Goal: Information Seeking & Learning: Learn about a topic

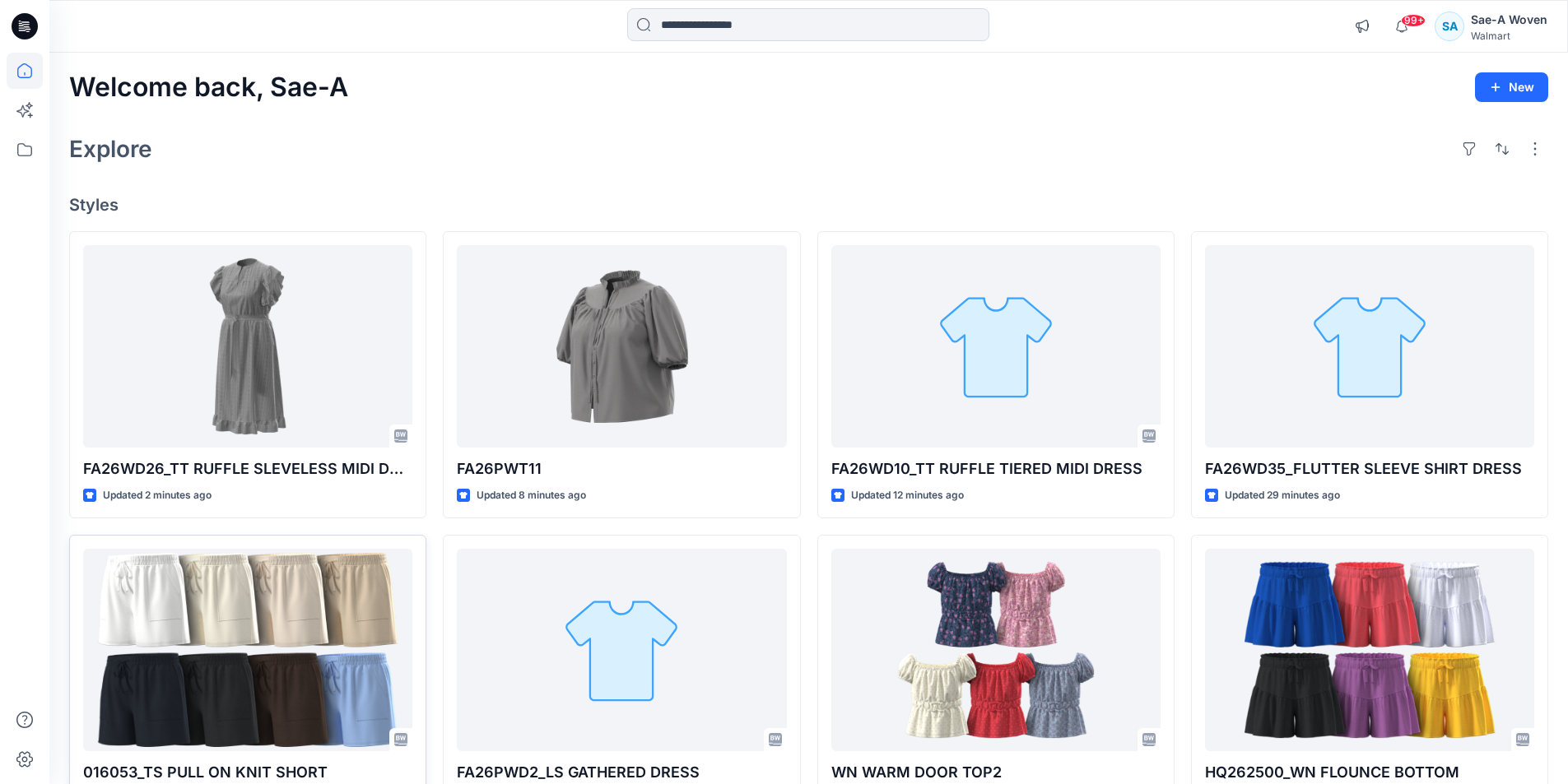
click at [691, 119] on div "Welcome back, Sae-A New Explore Styles FA26WD26_TT RUFFLE SLEVELESS MIDI DRESS …" at bounding box center [809, 629] width 1518 height 1153
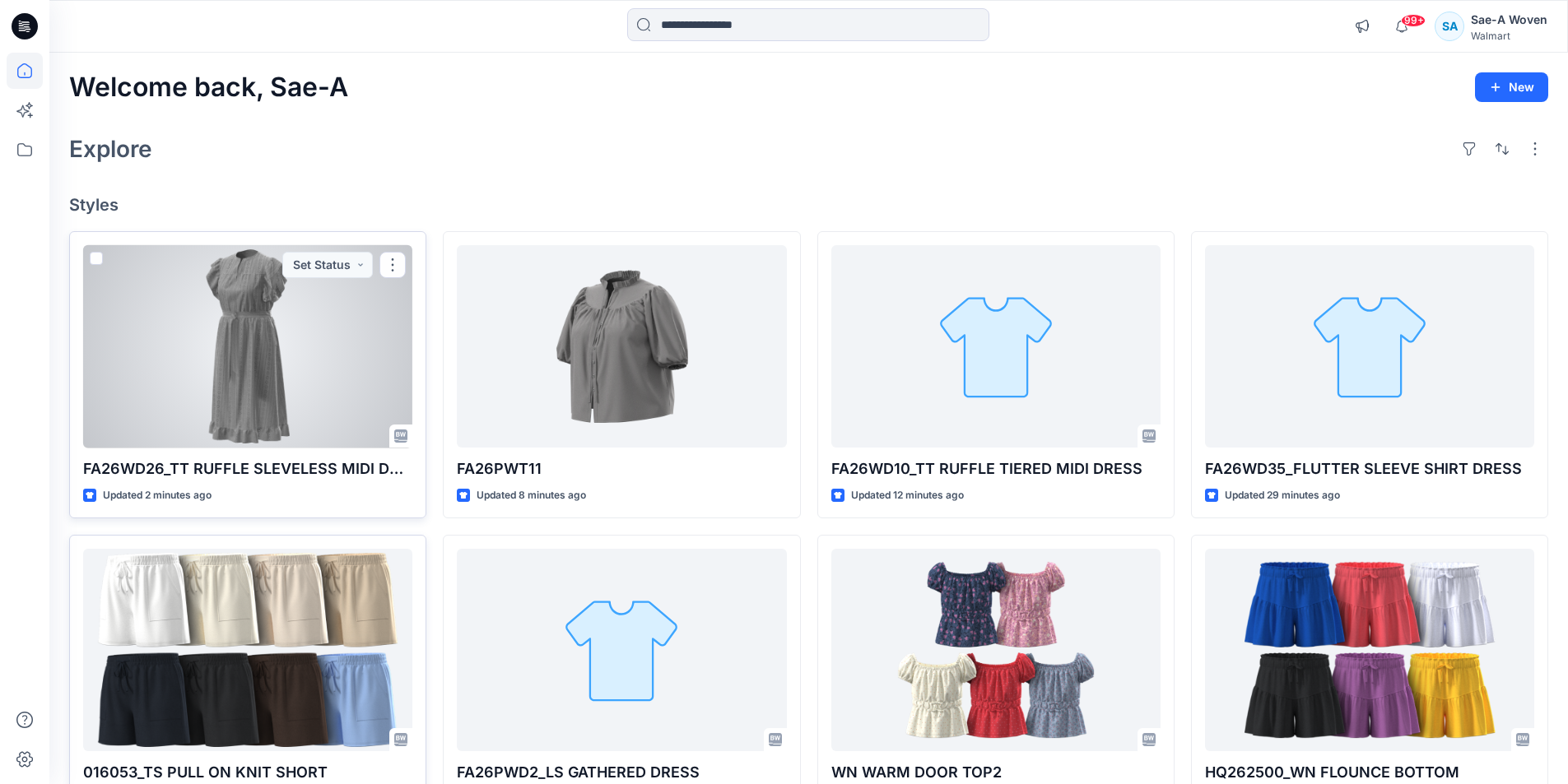
click at [378, 372] on div at bounding box center [247, 347] width 329 height 203
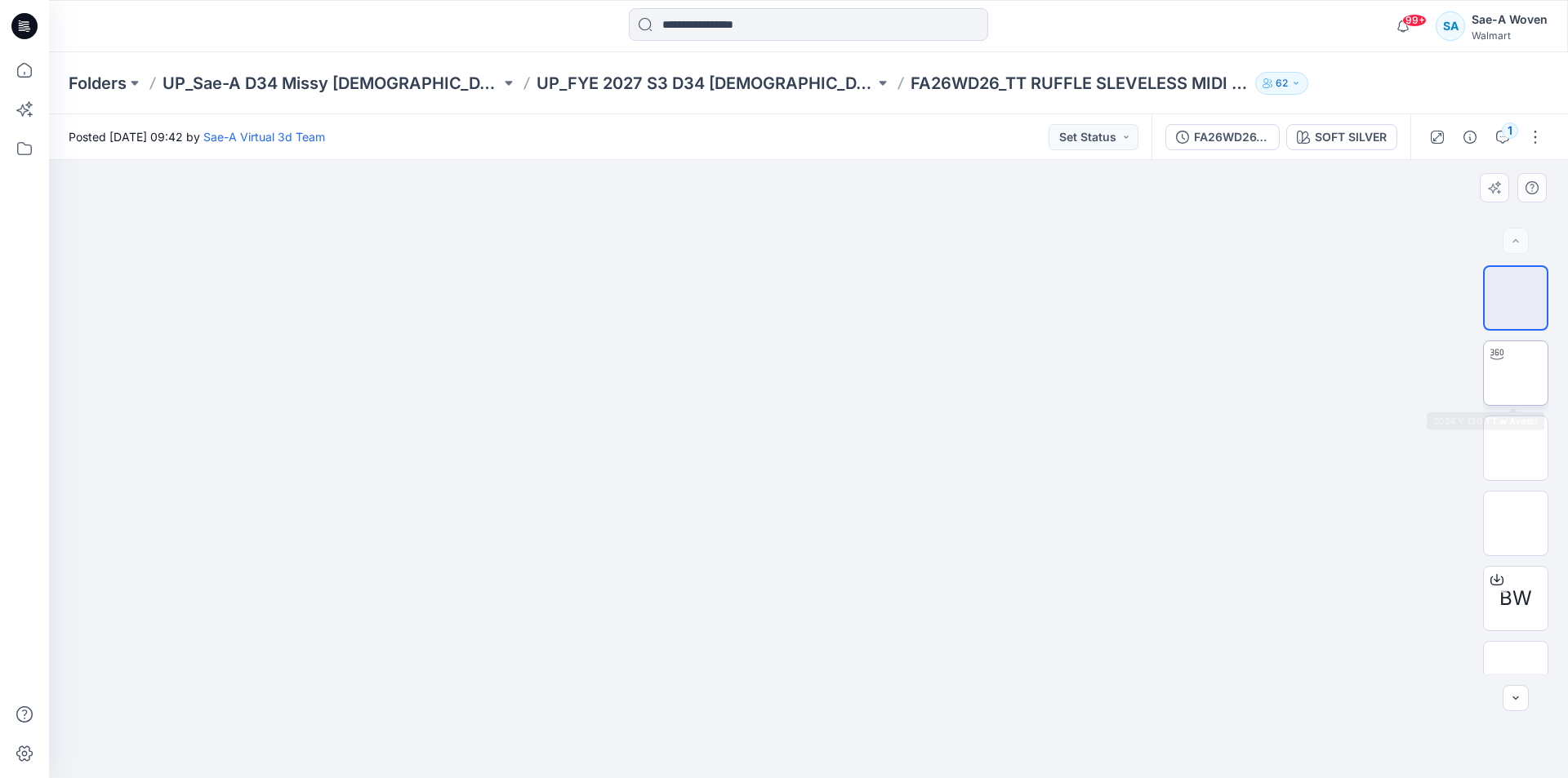
click at [1504, 341] on div at bounding box center [1516, 373] width 66 height 66
click at [1516, 373] on img at bounding box center [1516, 373] width 0 height 0
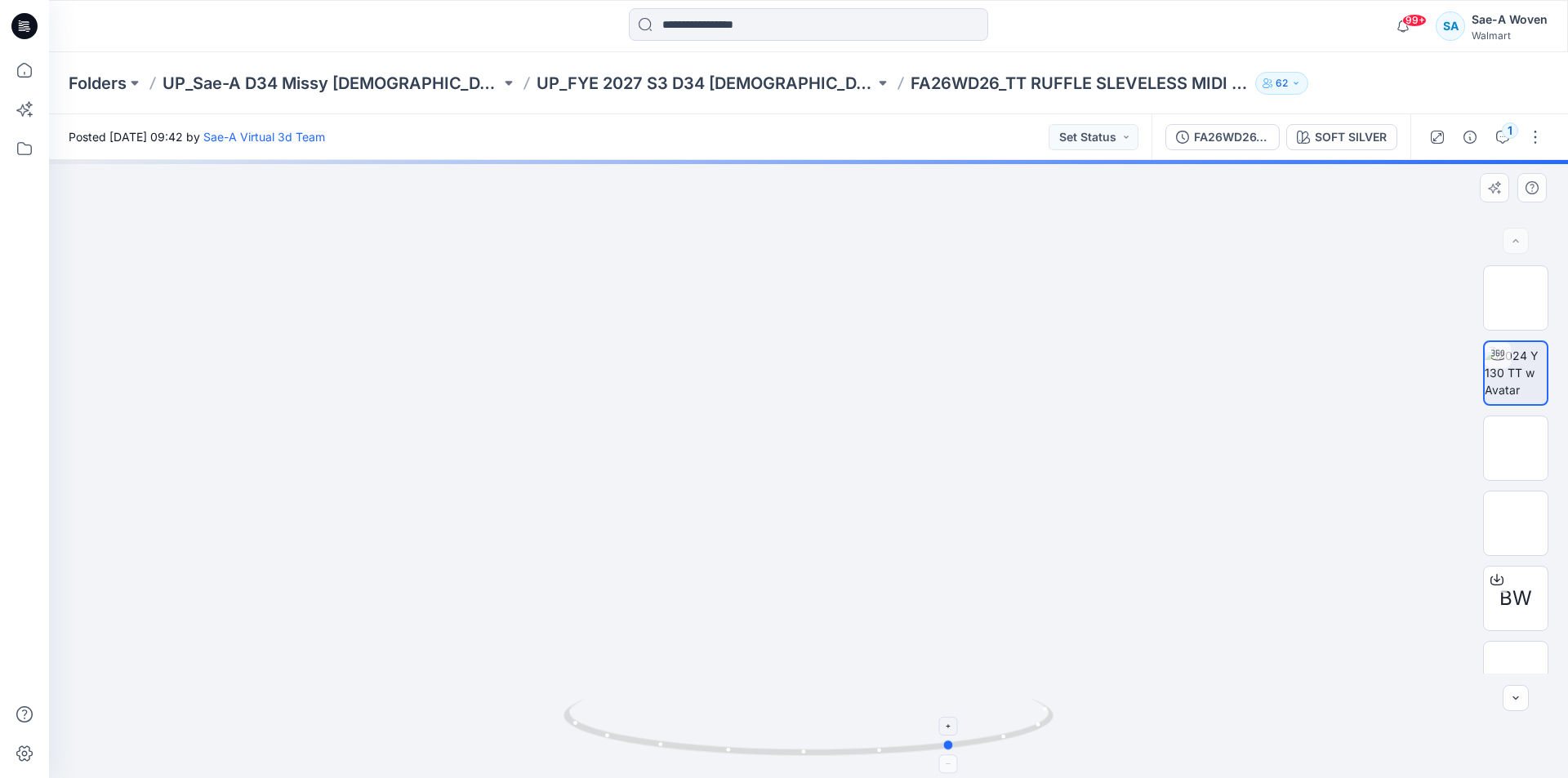
drag, startPoint x: 932, startPoint y: 746, endPoint x: 1027, endPoint y: 731, distance: 96.2
click at [1074, 741] on div at bounding box center [809, 470] width 1520 height 618
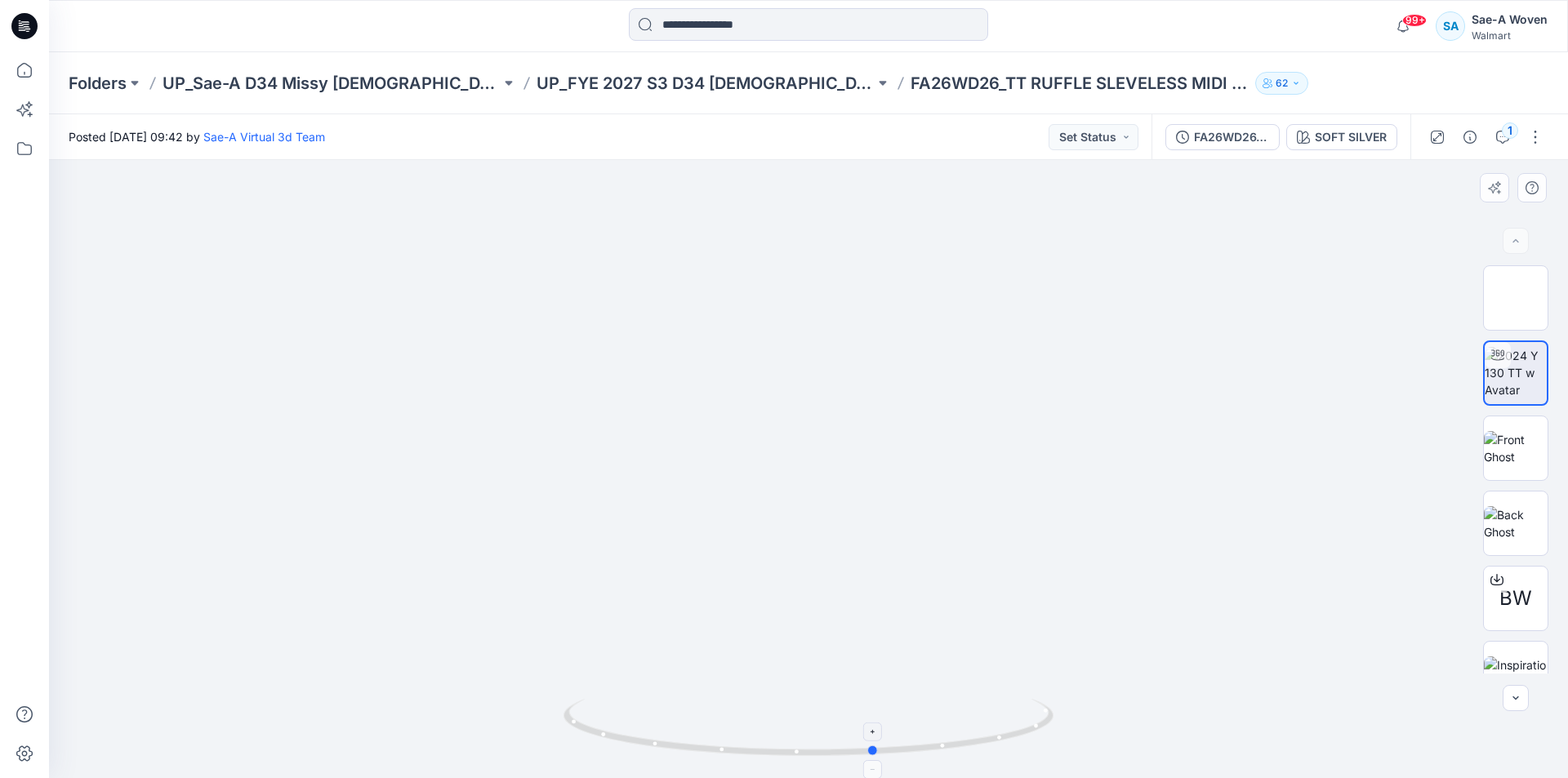
drag, startPoint x: 981, startPoint y: 729, endPoint x: 906, endPoint y: 749, distance: 77.6
click at [906, 749] on icon at bounding box center [811, 730] width 494 height 61
click at [909, 239] on div at bounding box center [809, 470] width 1520 height 618
click at [633, 87] on p "UP_FYE 2027 S3 D34 [DEMOGRAPHIC_DATA] Dresses" at bounding box center [705, 83] width 338 height 23
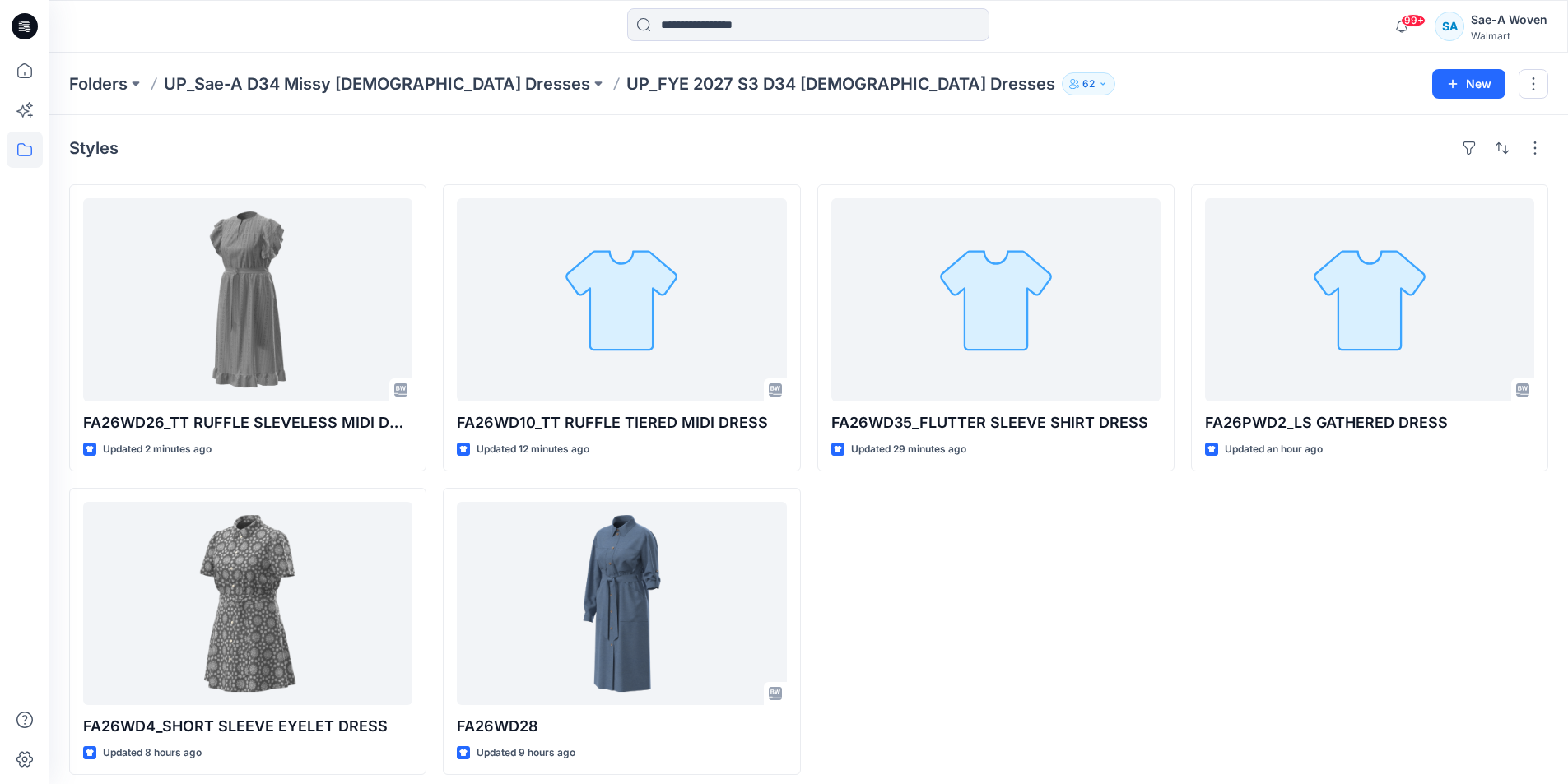
click at [1031, 652] on div "FA26WD35_FLUTTER SLEEVE SHIRT DRESS Updated 29 minutes ago" at bounding box center [995, 480] width 358 height 591
click at [1019, 628] on div "FA26WD35_FLUTTER SLEEVE SHIRT DRESS Updated 29 minutes ago" at bounding box center [995, 480] width 358 height 591
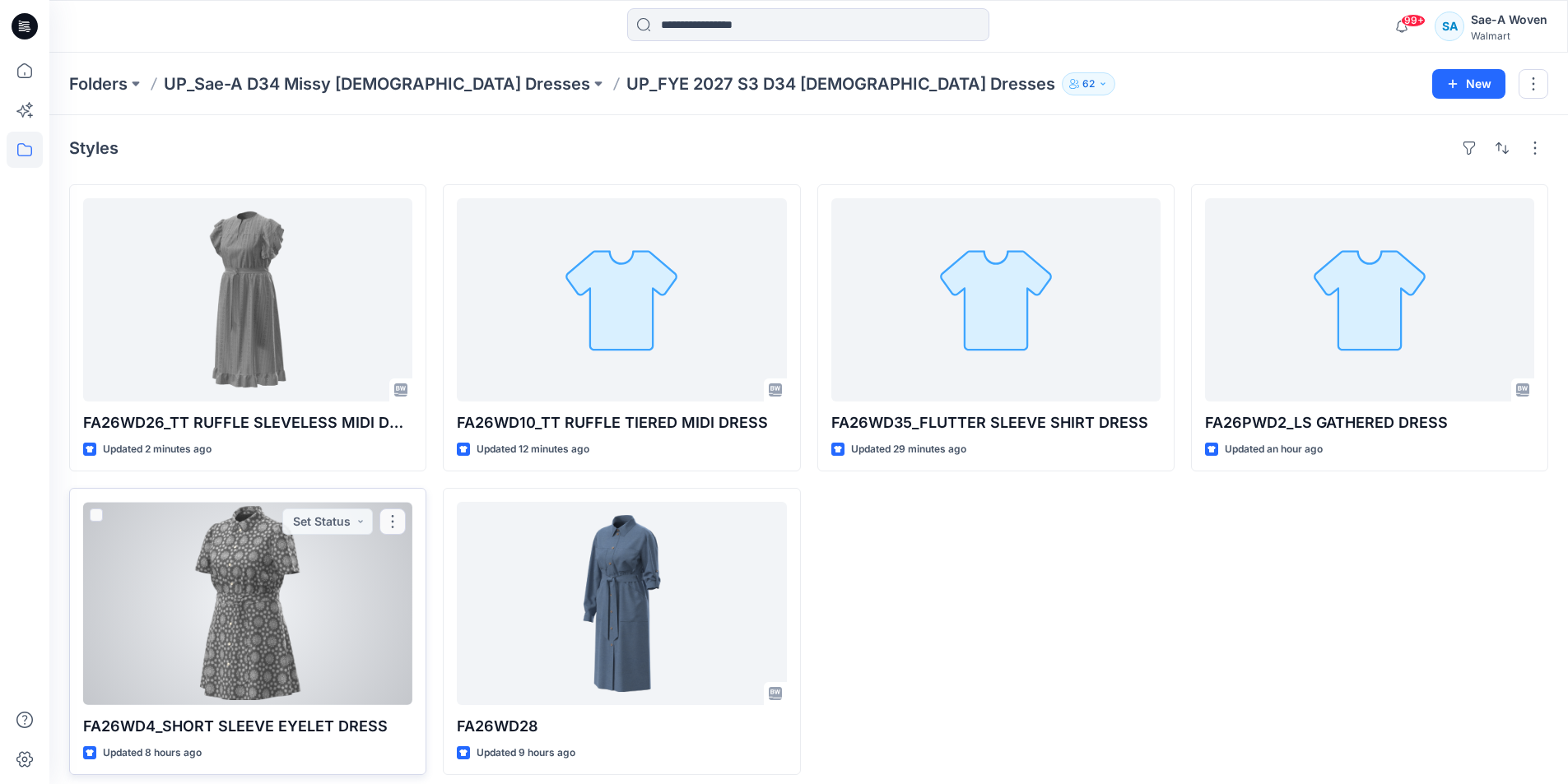
click at [216, 677] on div at bounding box center [247, 603] width 329 height 203
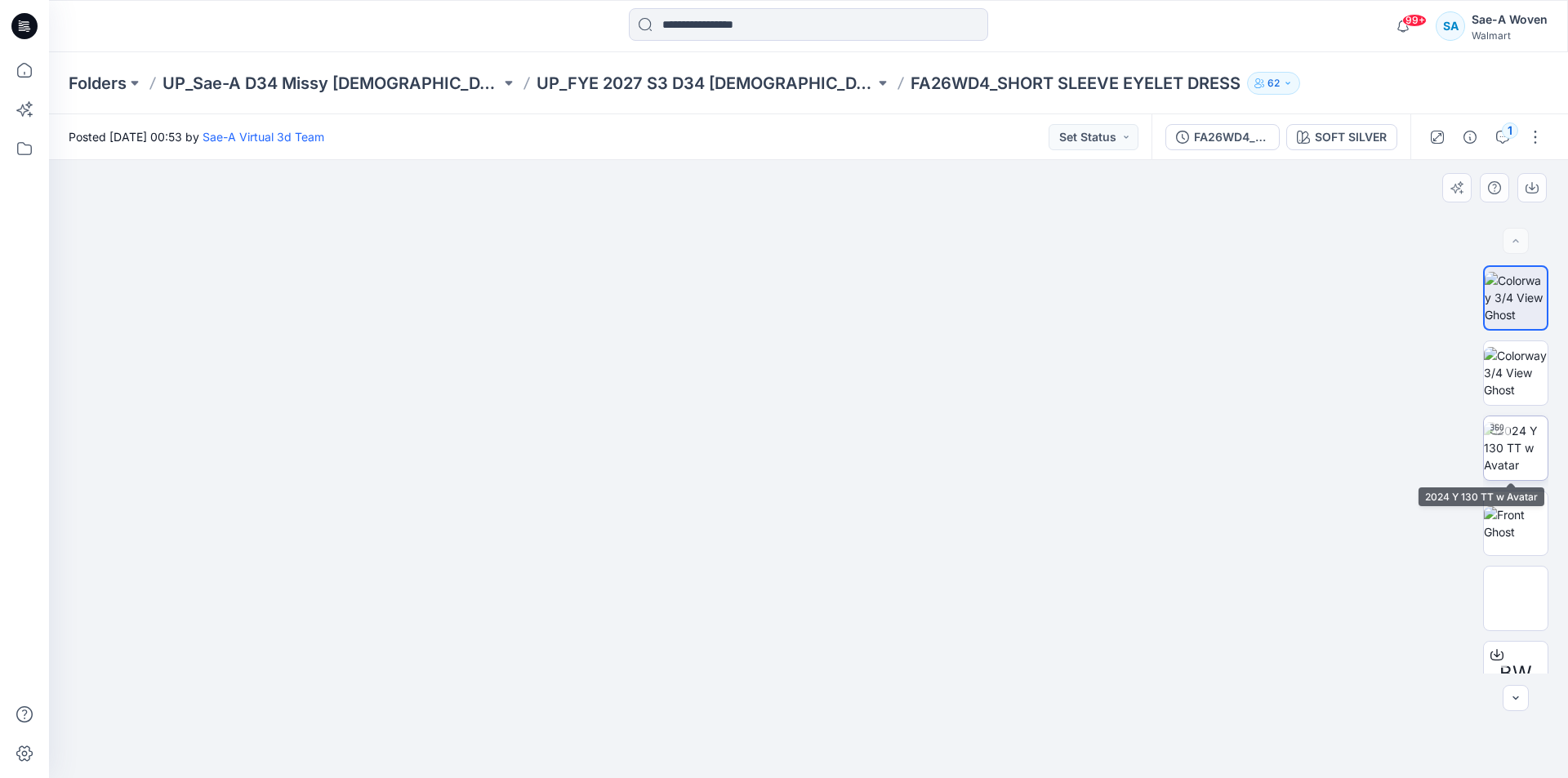
click at [1516, 434] on img at bounding box center [1516, 448] width 64 height 51
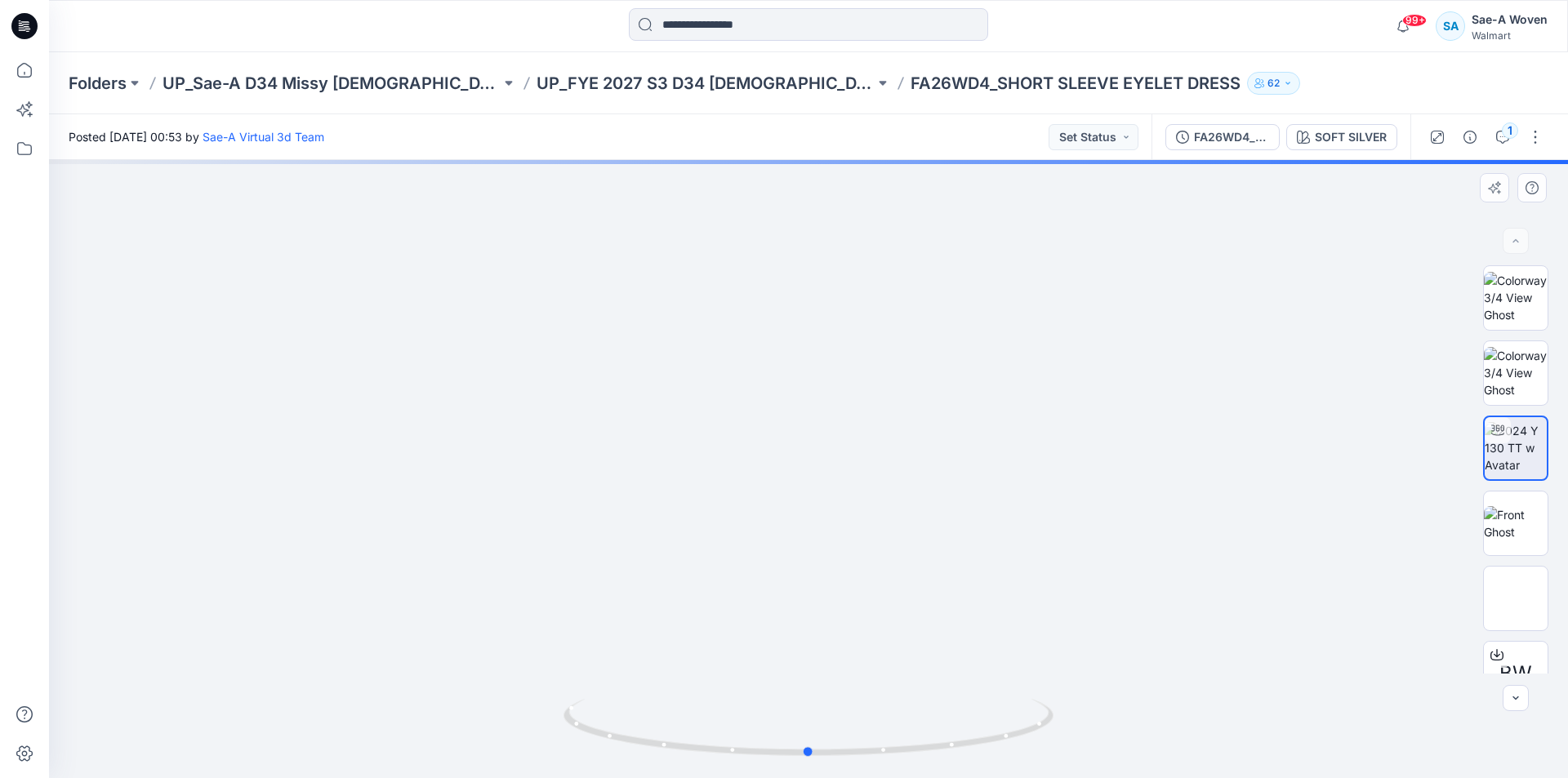
click at [1075, 554] on div at bounding box center [809, 470] width 1520 height 618
drag, startPoint x: 1002, startPoint y: 742, endPoint x: 1059, endPoint y: 755, distance: 58.5
click at [1059, 755] on div at bounding box center [809, 470] width 1520 height 618
click at [1198, 580] on div at bounding box center [809, 470] width 1520 height 618
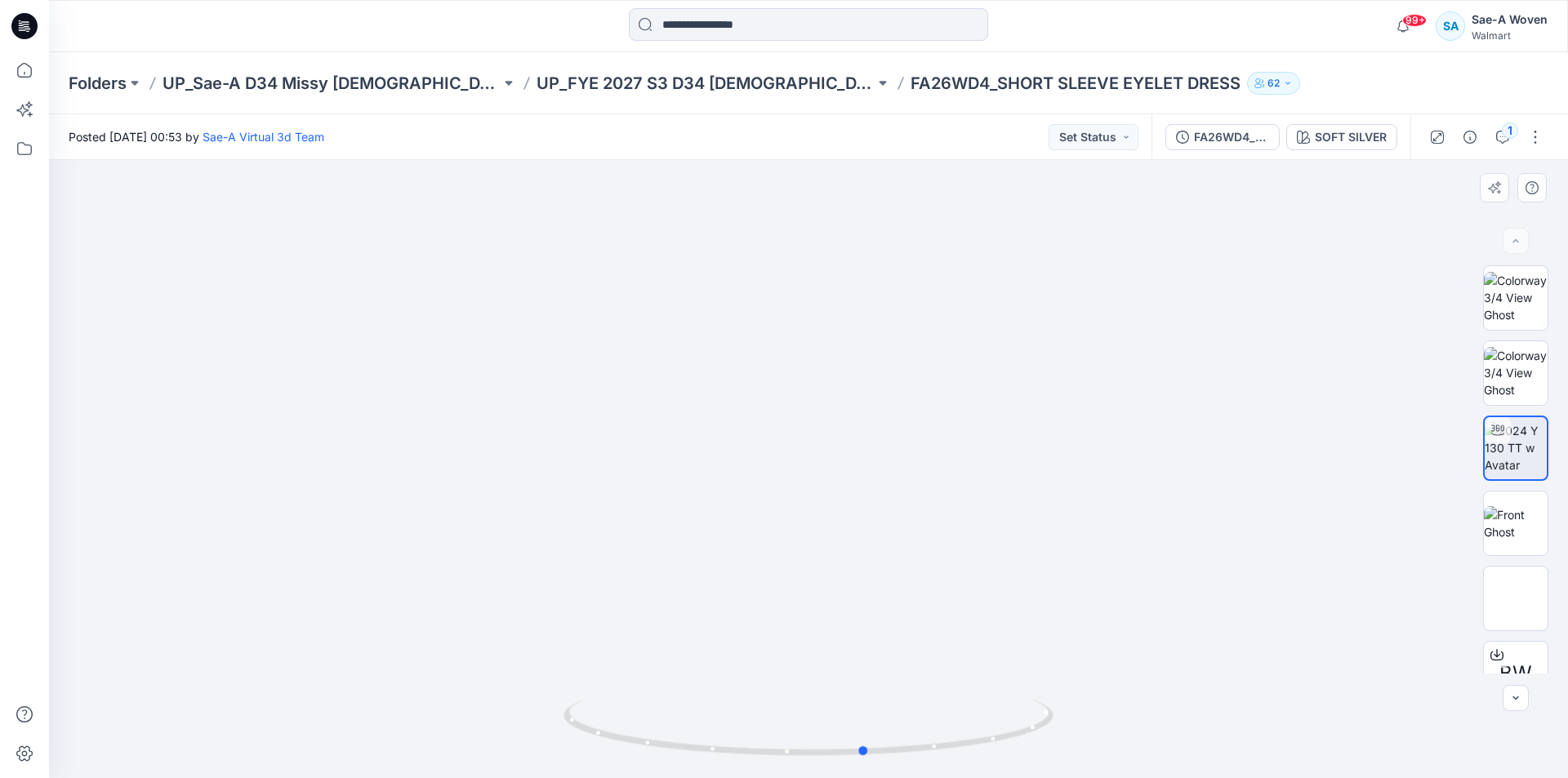
click at [1198, 579] on div at bounding box center [809, 470] width 1520 height 618
